Goal: Task Accomplishment & Management: Manage account settings

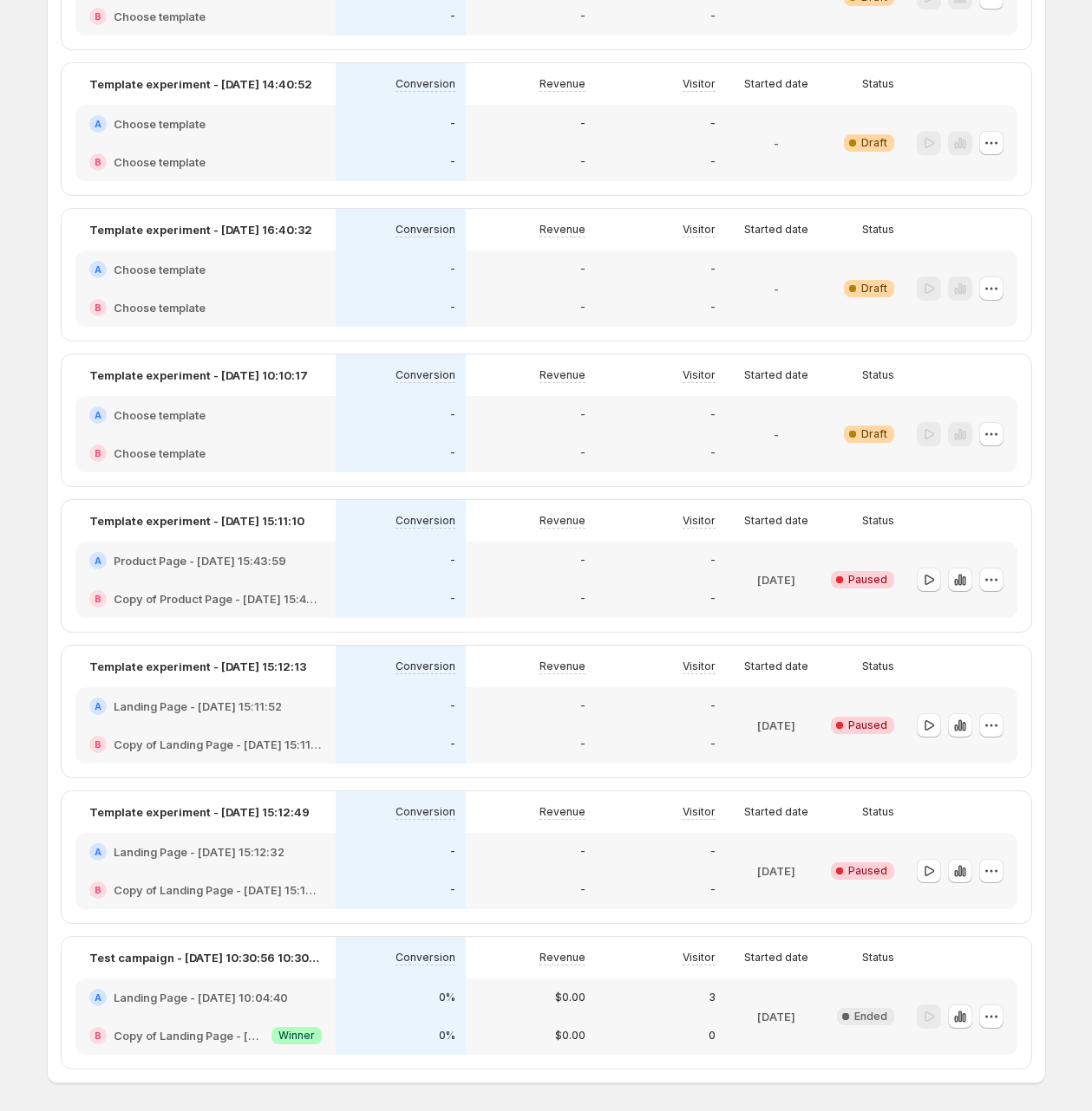
scroll to position [2009, 0]
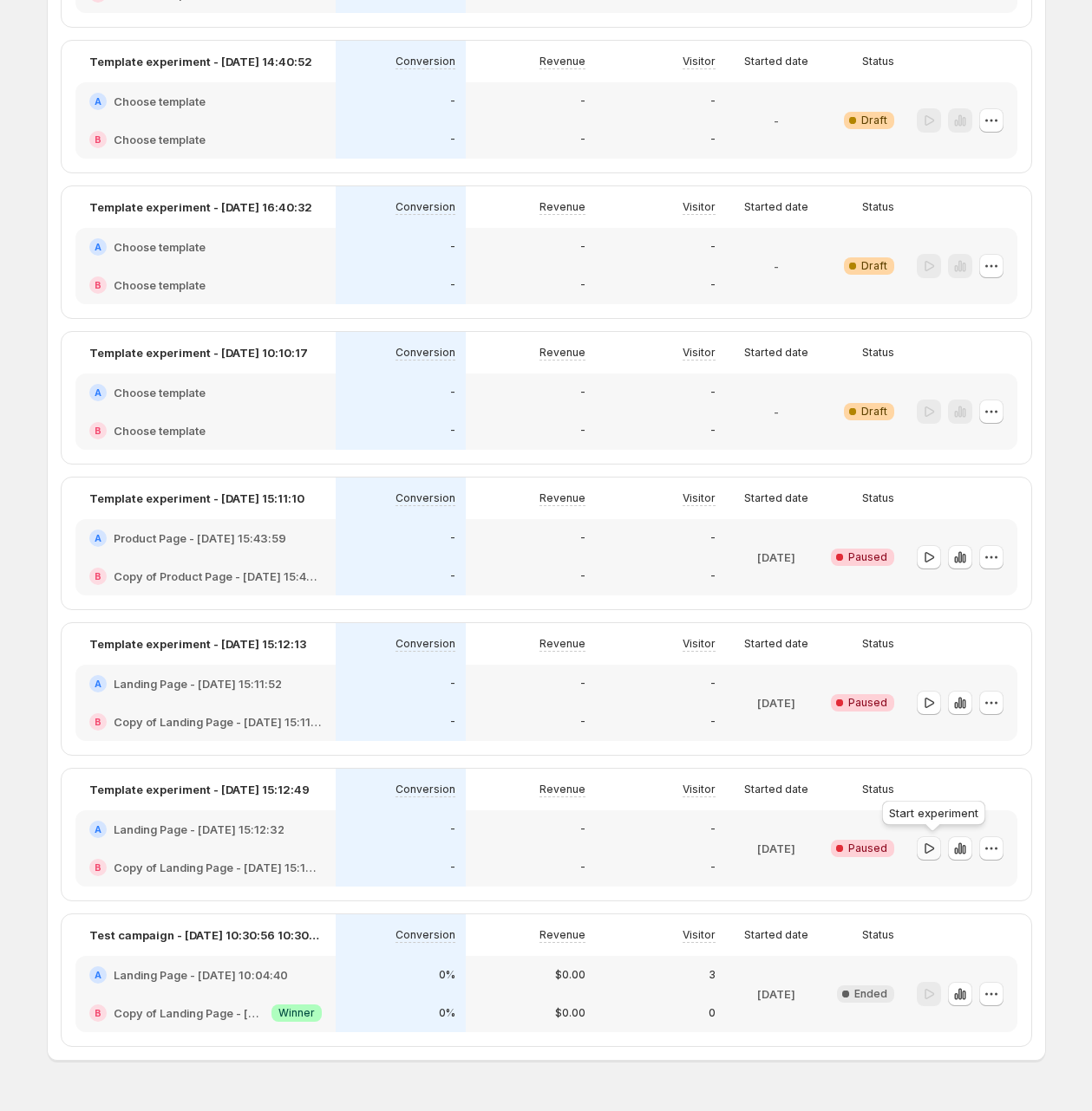
click at [935, 844] on icon "button" at bounding box center [929, 848] width 18 height 18
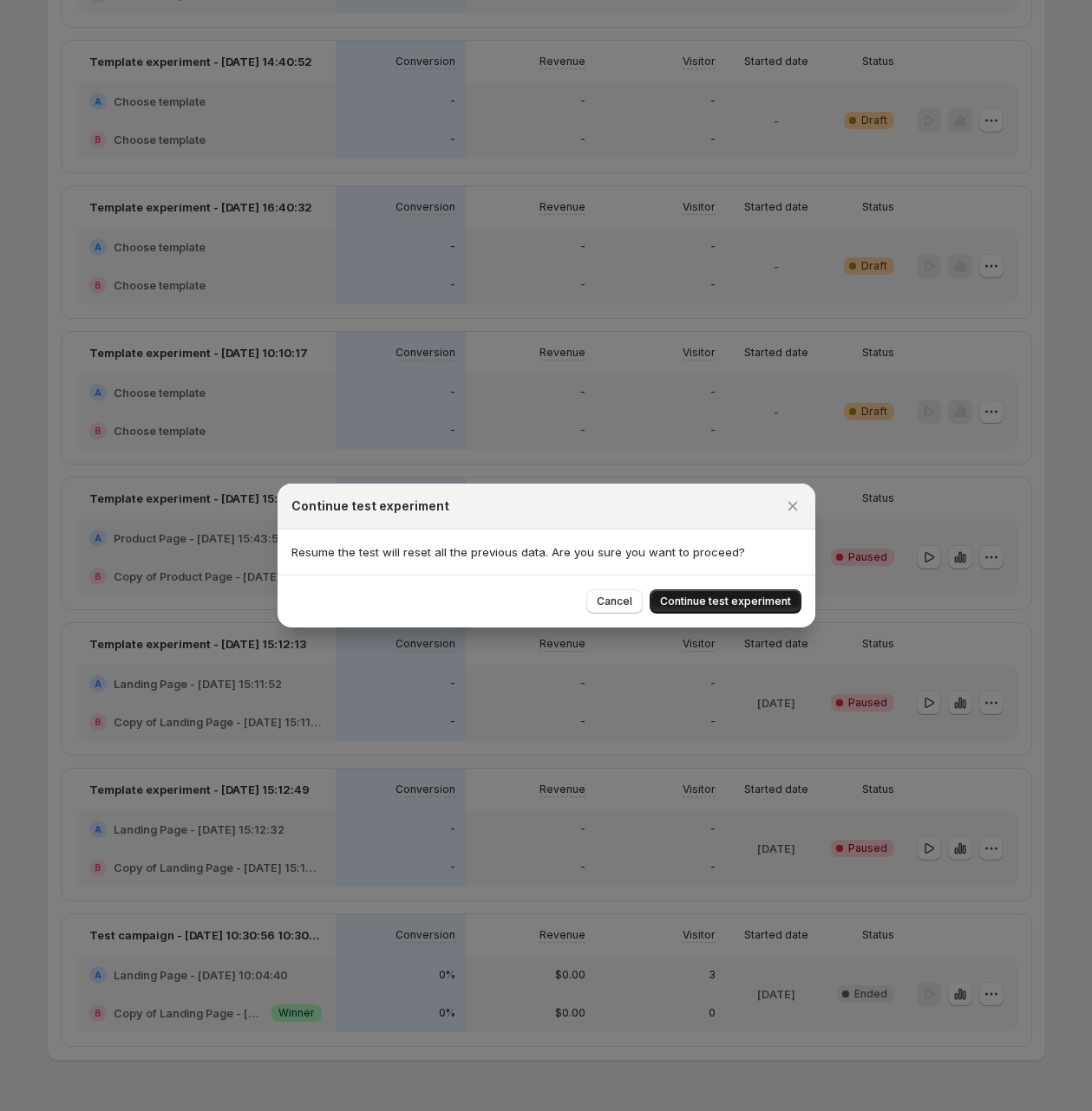
click at [768, 603] on span "Continue test experiment" at bounding box center [726, 601] width 131 height 14
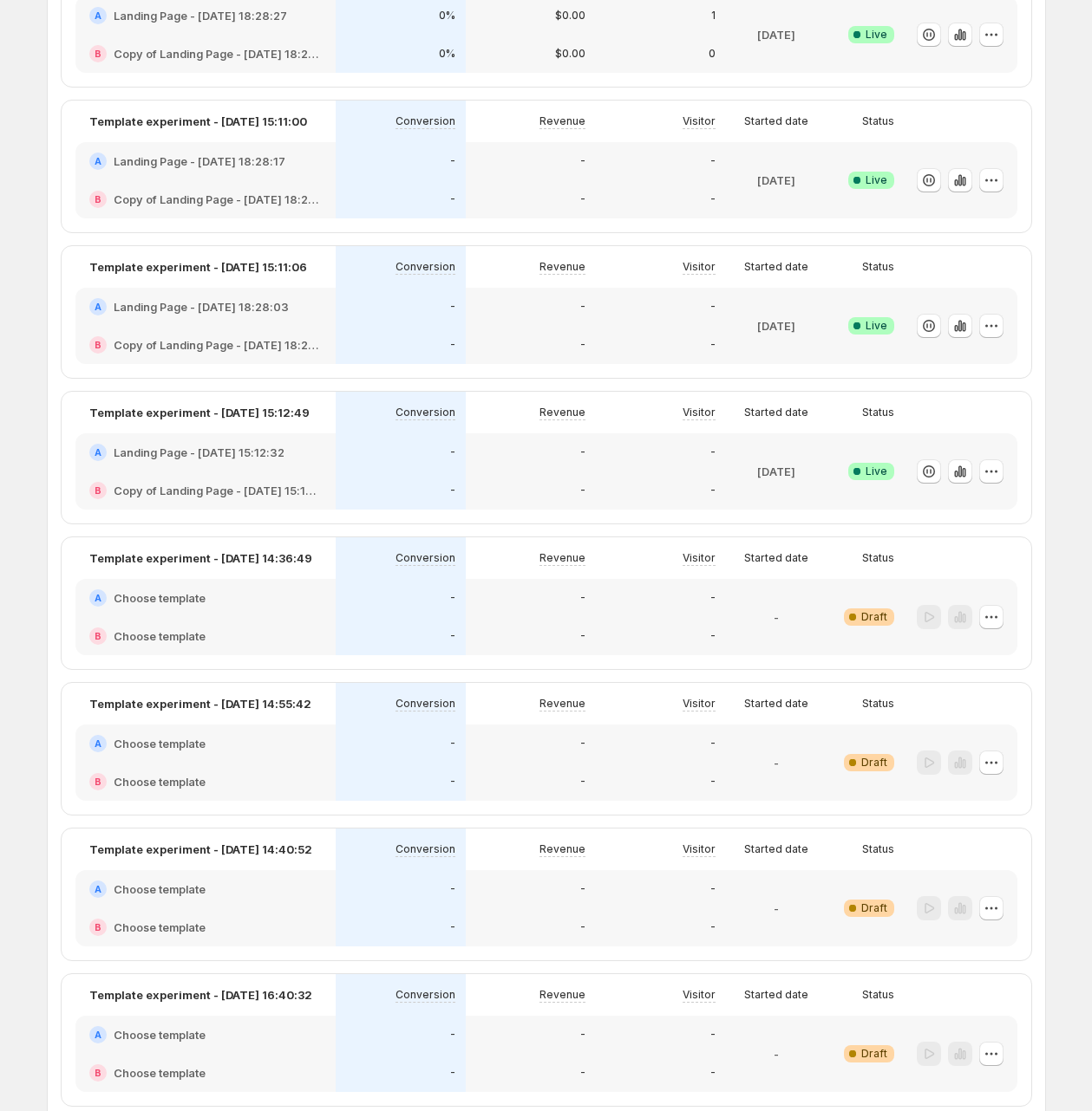
scroll to position [2052, 0]
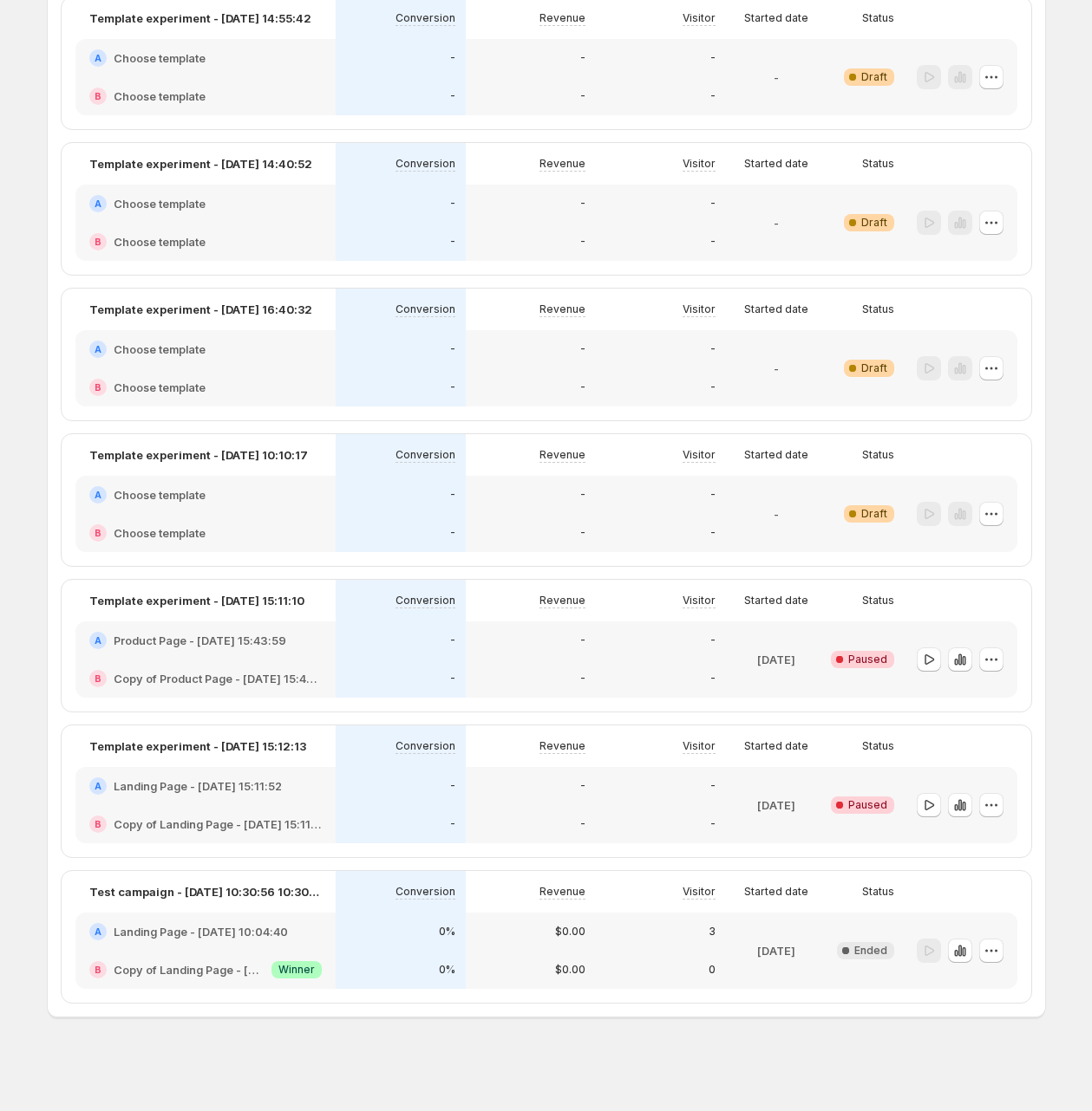
click at [711, 757] on div "Visitor" at bounding box center [660, 746] width 130 height 42
click at [723, 787] on div "-" at bounding box center [660, 785] width 130 height 38
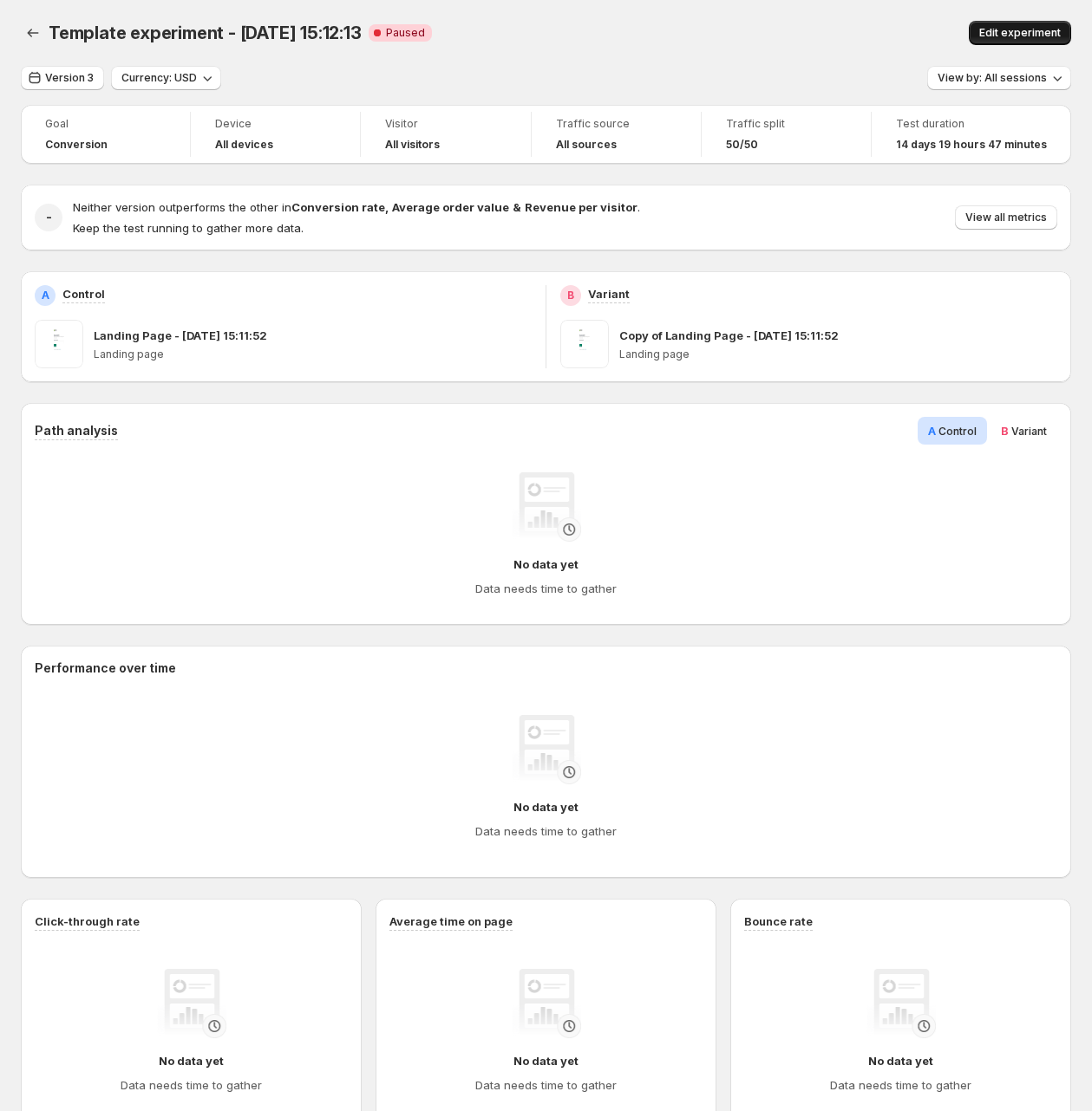
click at [1024, 33] on span "Edit experiment" at bounding box center [1019, 32] width 81 height 14
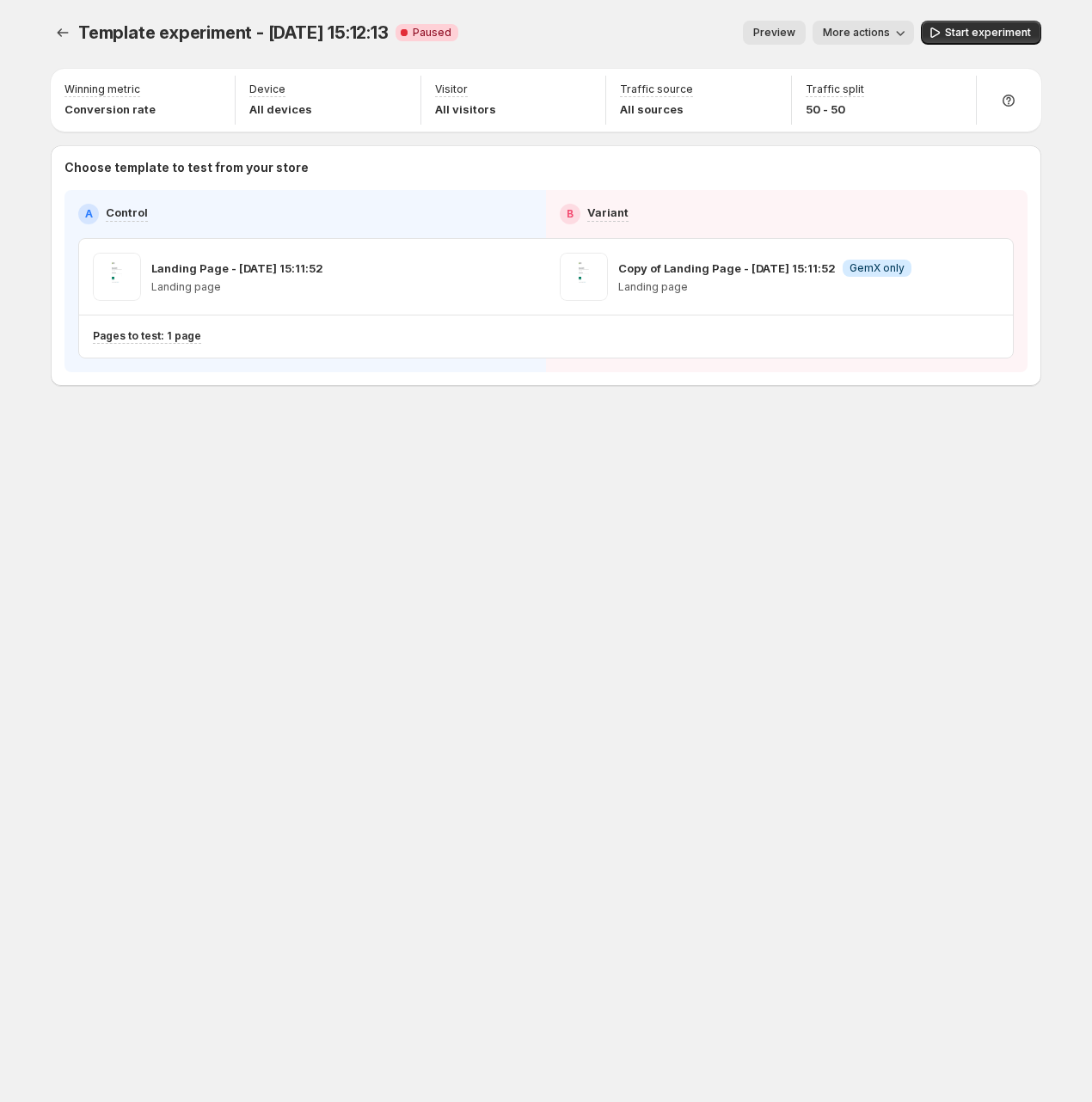
click at [856, 32] on span "More actions" at bounding box center [856, 32] width 67 height 14
click at [953, 9] on div "Template experiment - Aug 15, 15:12:13. This page is ready Template experiment …" at bounding box center [546, 32] width 990 height 65
click at [963, 24] on button "Start experiment" at bounding box center [980, 33] width 120 height 24
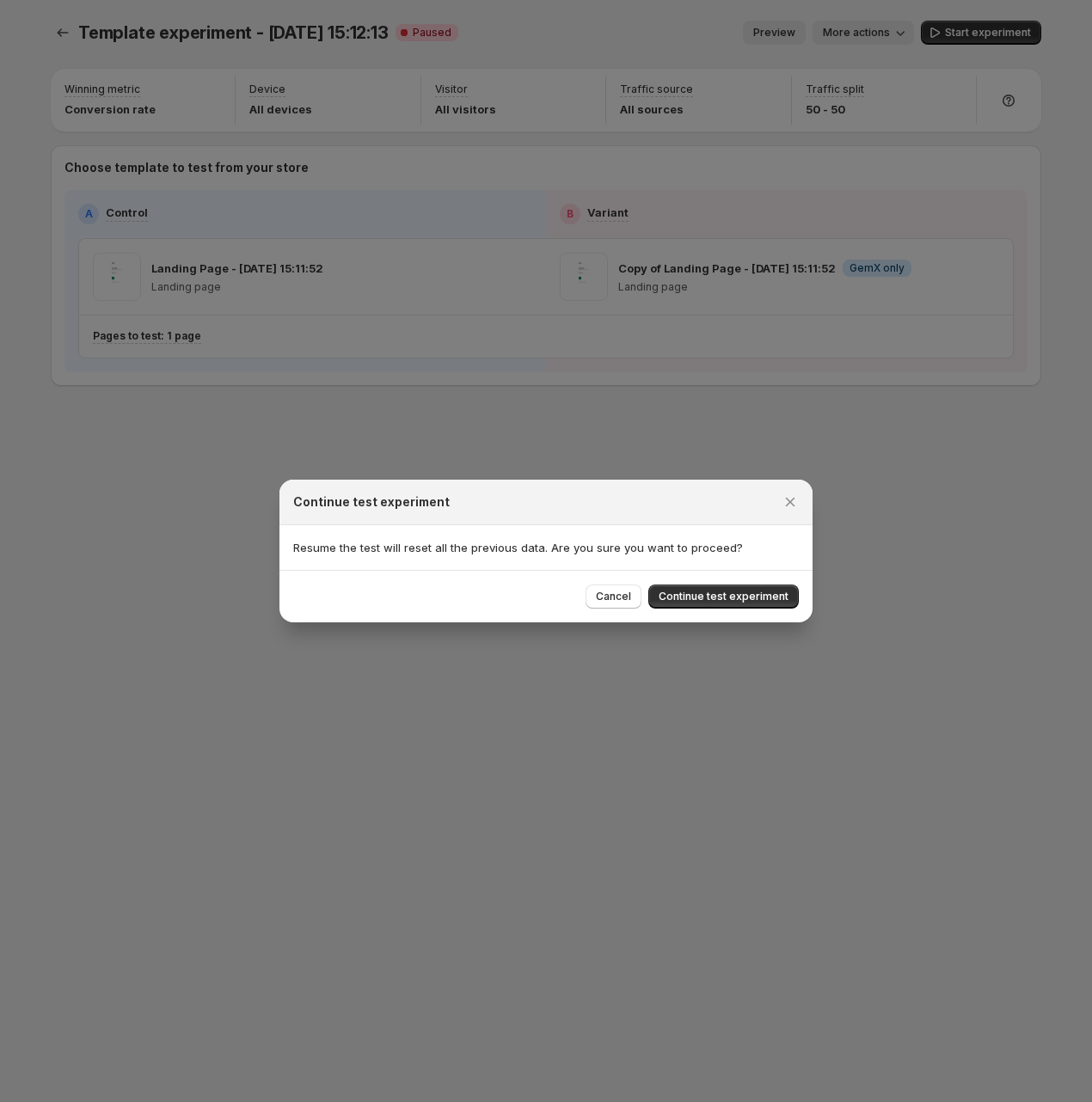
click at [727, 591] on span "Continue test experiment" at bounding box center [723, 596] width 130 height 14
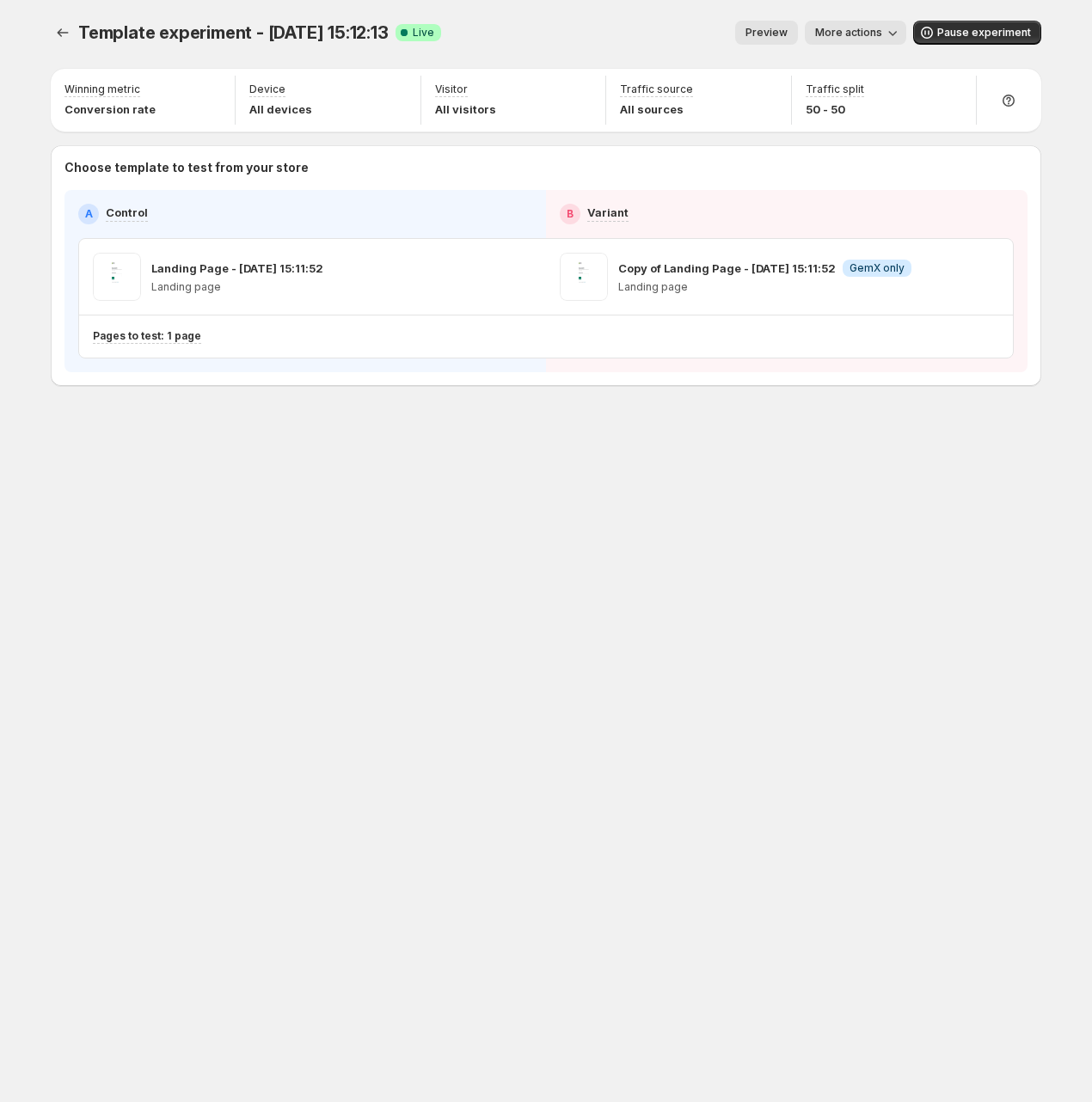
click at [851, 38] on span "More actions" at bounding box center [848, 32] width 67 height 14
click at [888, 114] on button "Copy live page link" at bounding box center [923, 126] width 212 height 27
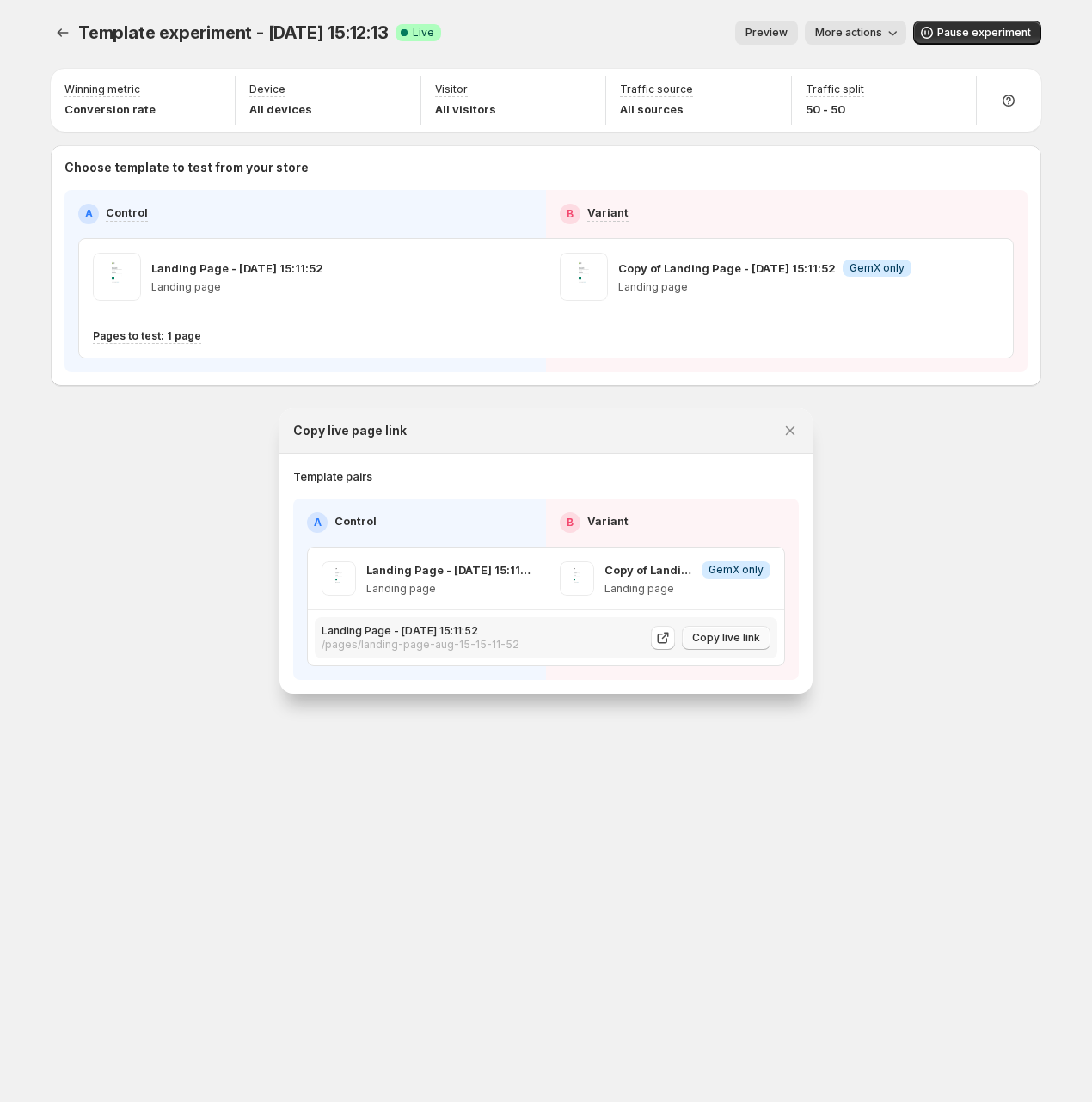
click at [730, 639] on span "Copy live link" at bounding box center [726, 637] width 68 height 14
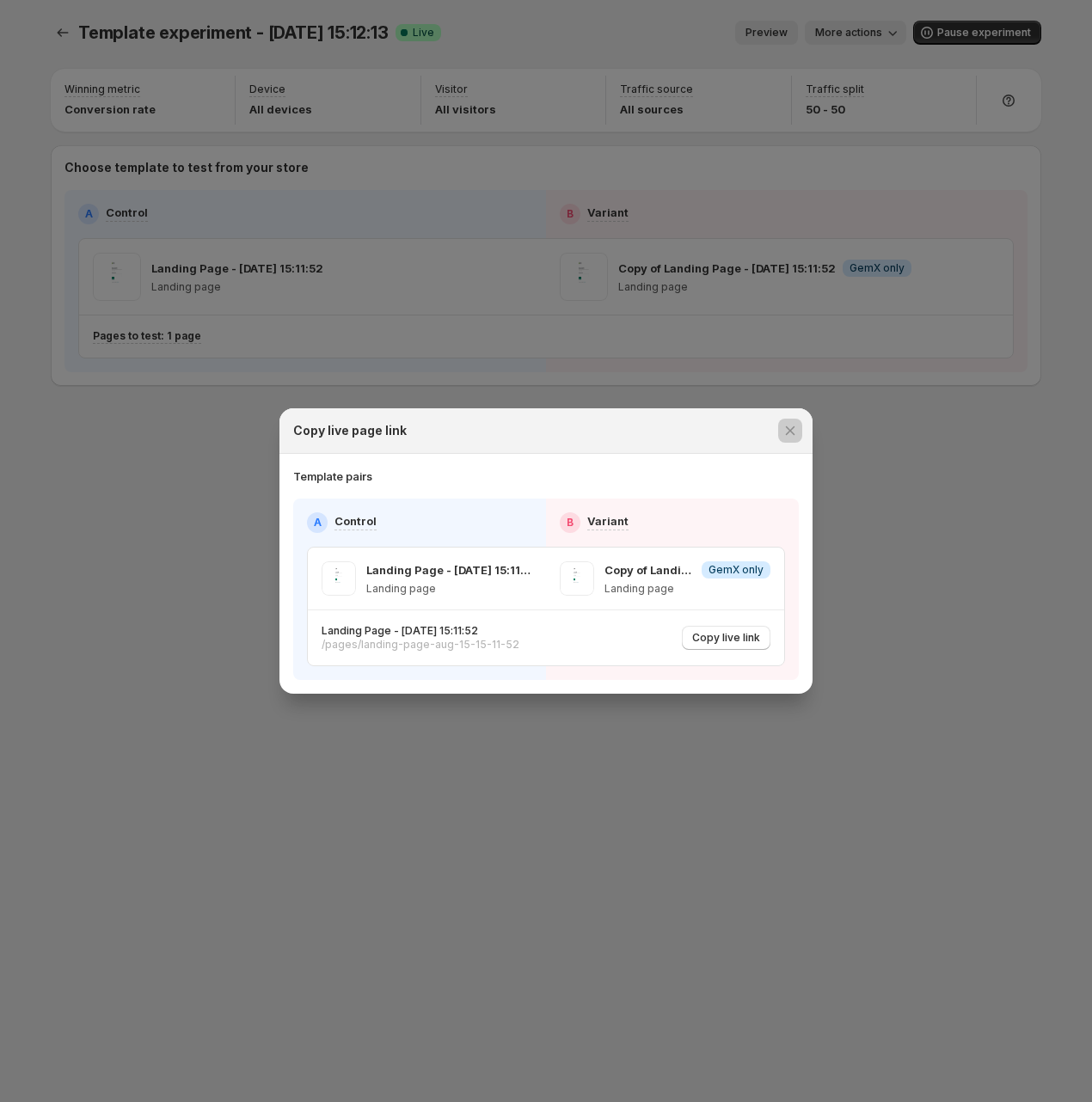
click at [826, 635] on div at bounding box center [546, 551] width 1092 height 1102
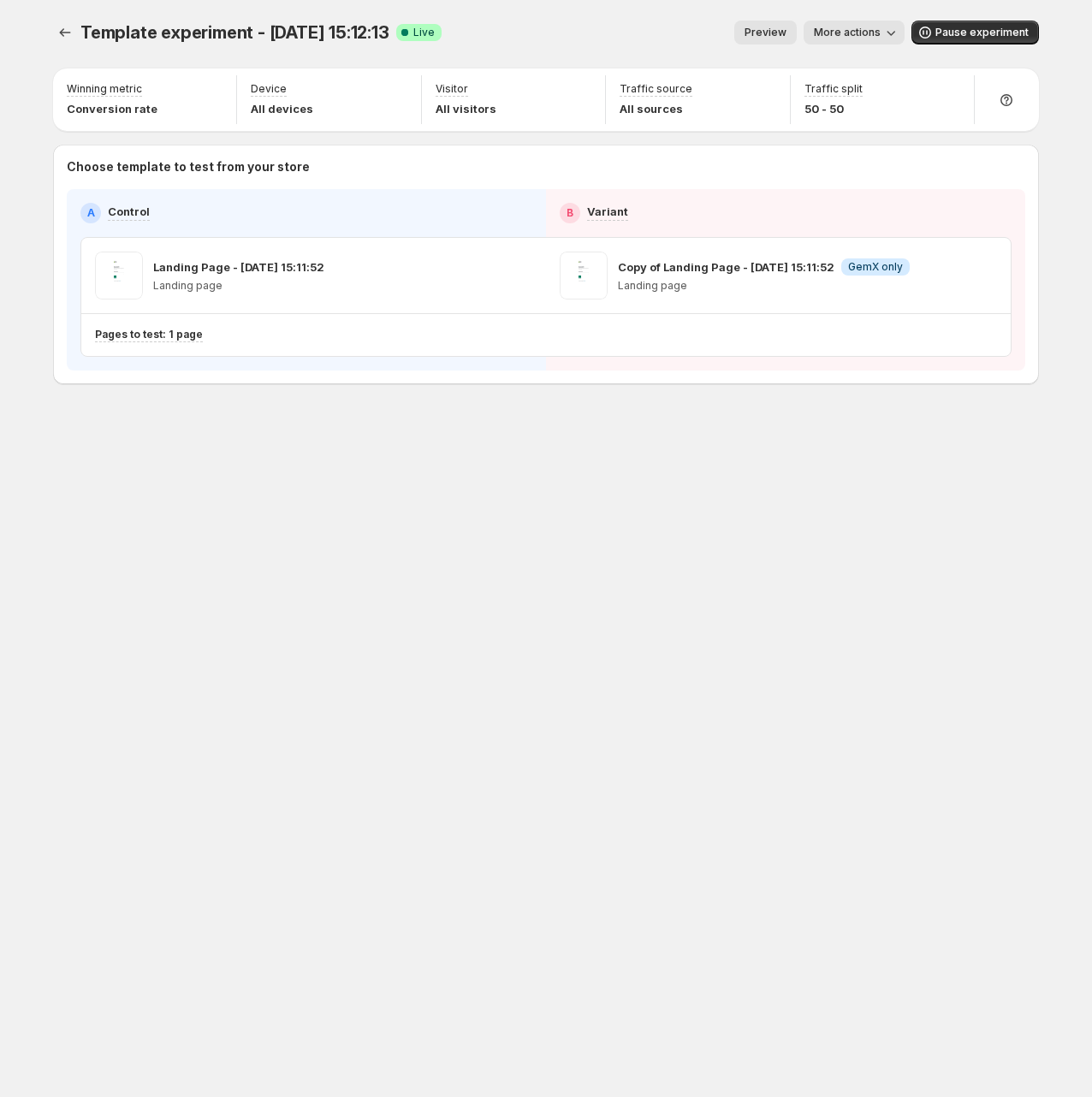
click at [338, 658] on div "Template experiment - [DATE] 15:12:13. This page is ready Template experiment -…" at bounding box center [546, 548] width 1027 height 1097
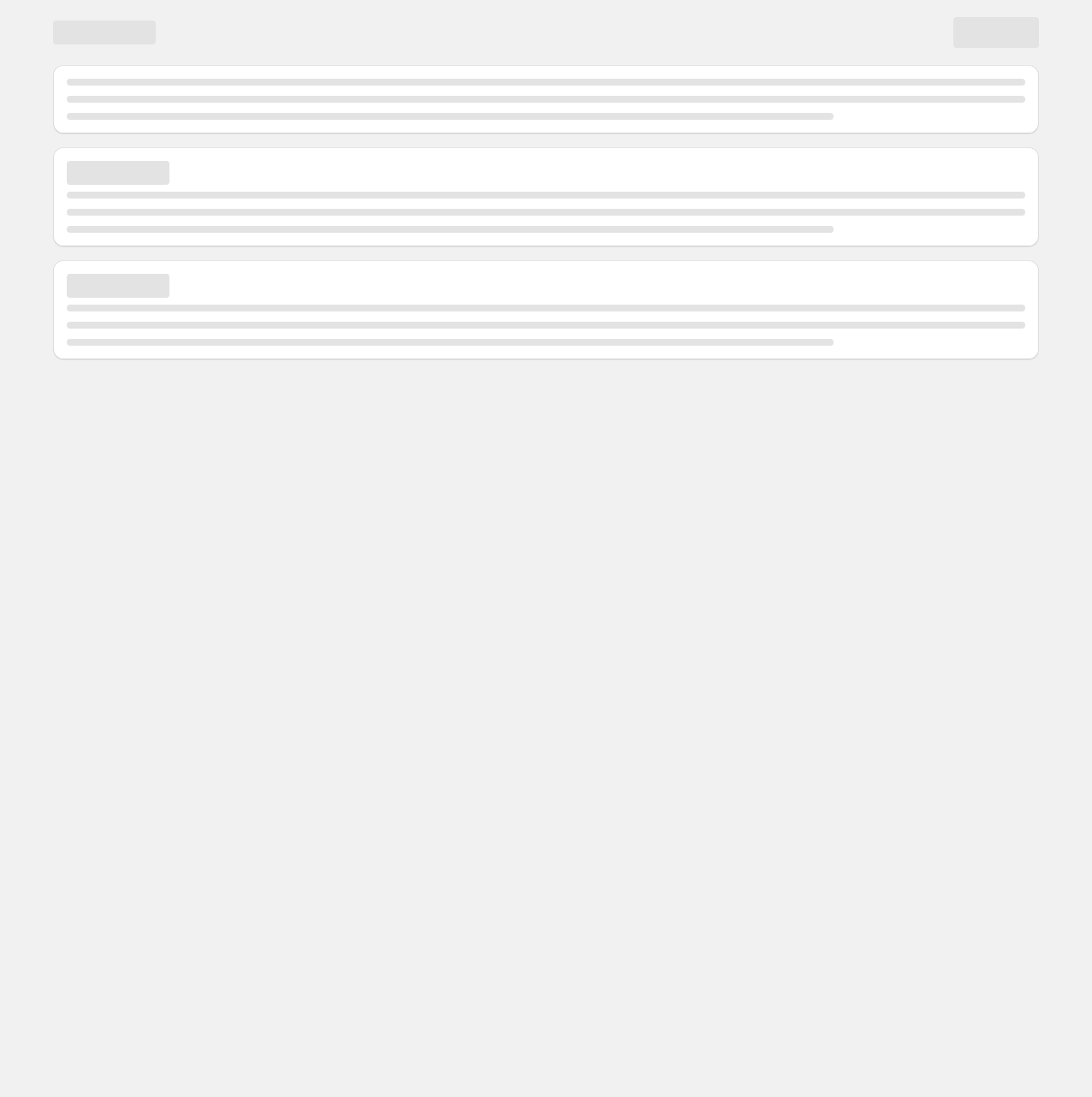
click at [891, 639] on body "Home Experiments Analytics Preferences Dev mode" at bounding box center [546, 548] width 1092 height 1097
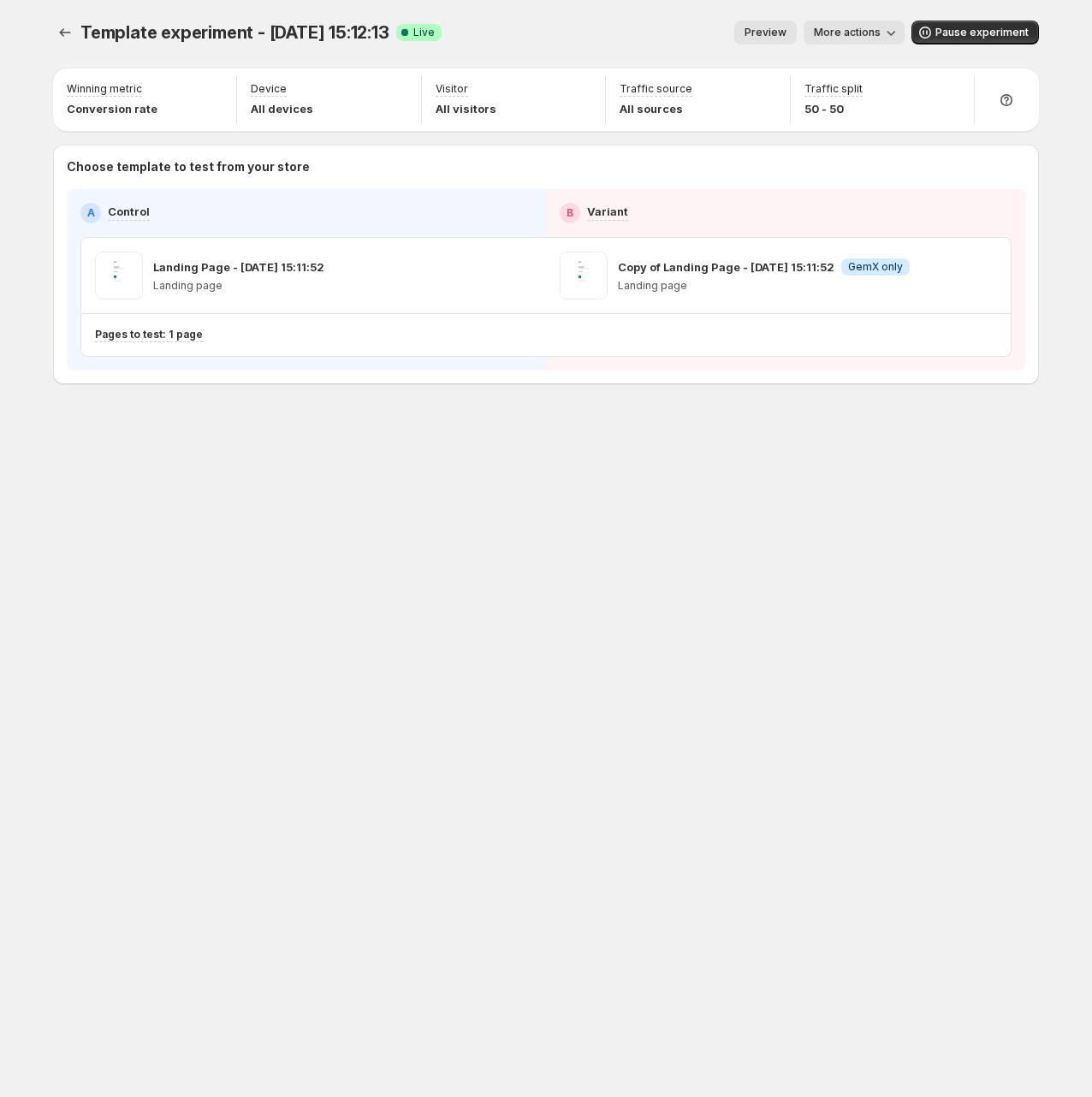
click at [219, 499] on div "Template experiment - [DATE] 15:12:13. This page is ready Template experiment -…" at bounding box center [546, 548] width 1027 height 1097
click at [157, 338] on p "Pages to test: 1 page" at bounding box center [149, 334] width 108 height 14
click at [236, 415] on div "Template experiment - [DATE] 15:12:13. This page is ready Template experiment -…" at bounding box center [546, 238] width 1027 height 477
click at [64, 34] on icon "Experiments" at bounding box center [65, 32] width 17 height 17
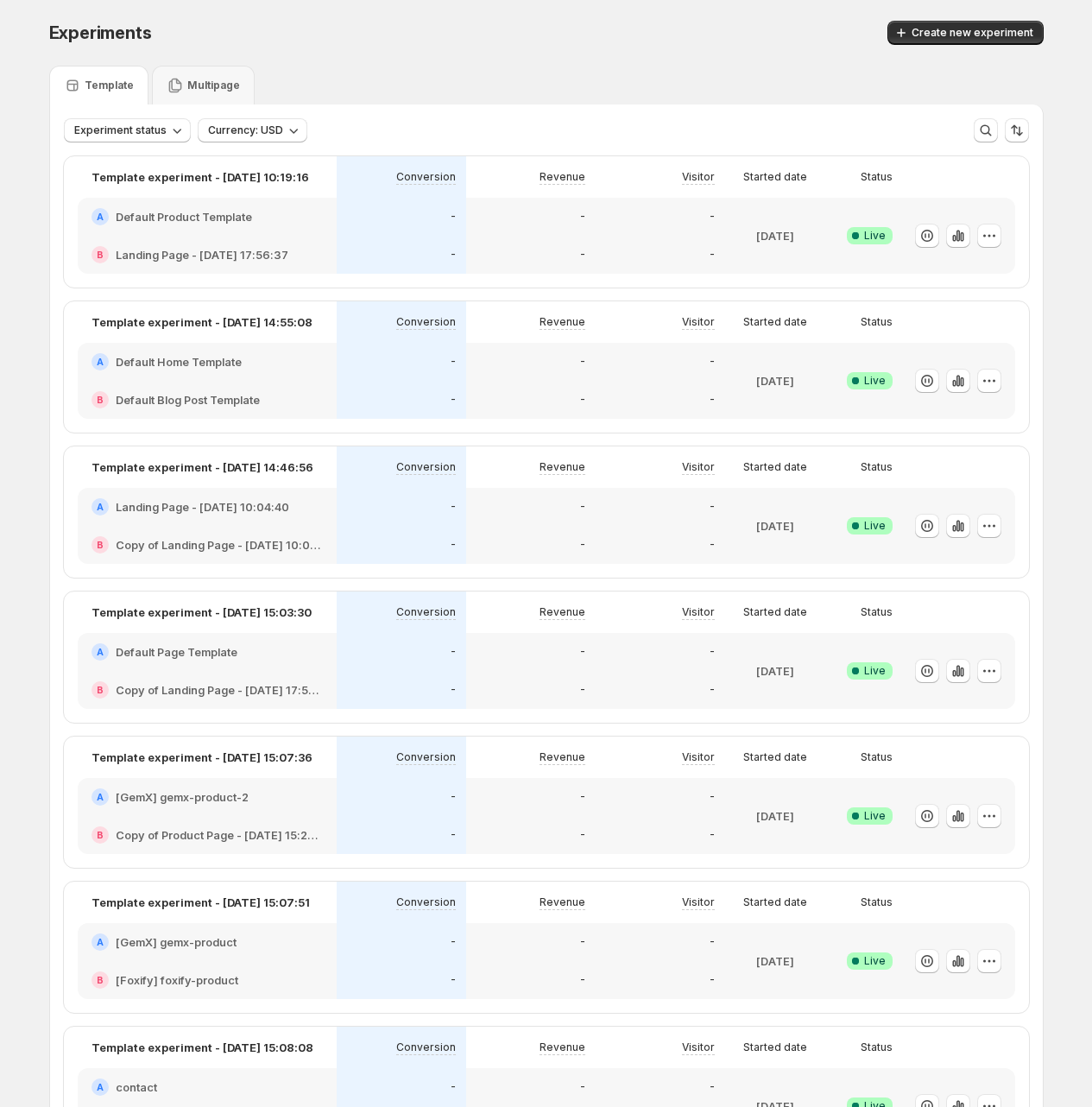
click at [692, 532] on div "-" at bounding box center [660, 544] width 130 height 38
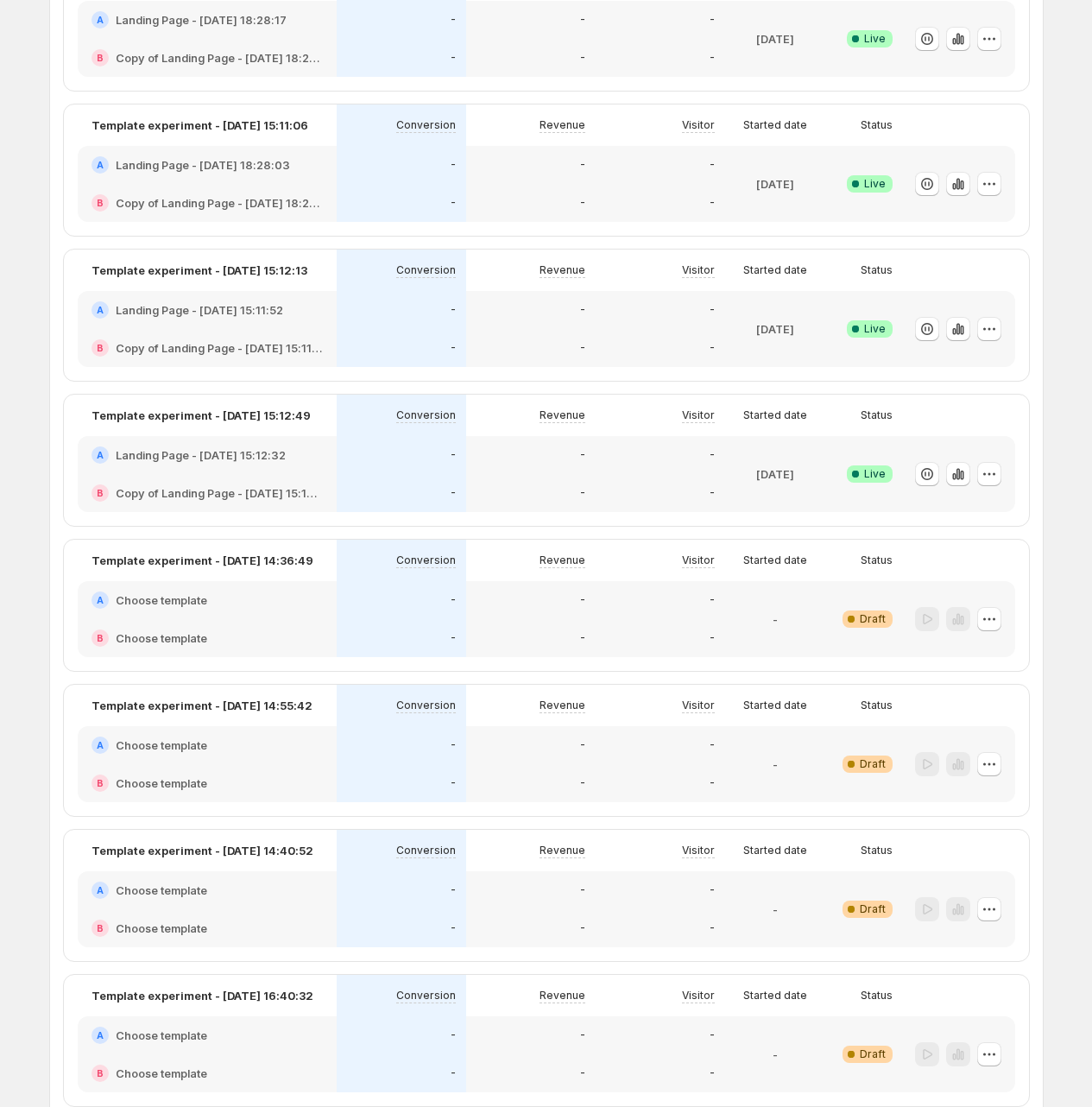
scroll to position [1136, 0]
